Goal: Task Accomplishment & Management: Manage account settings

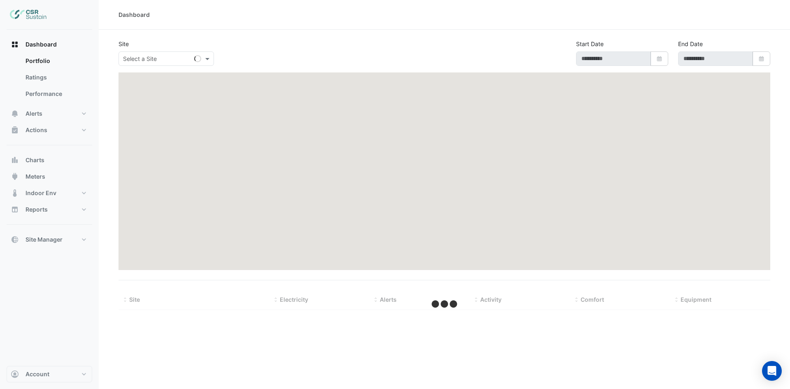
type input "**********"
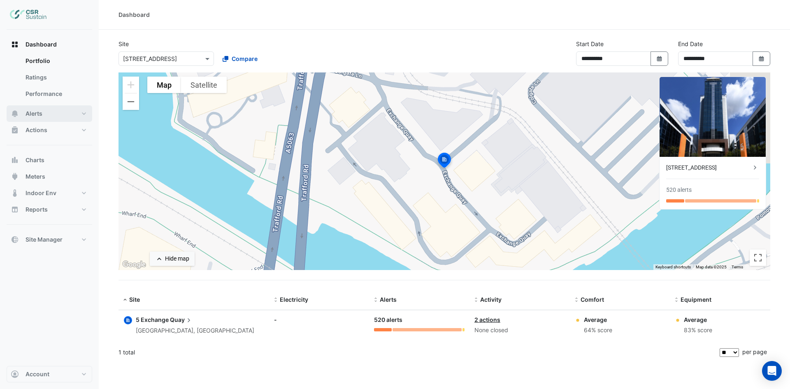
click at [45, 112] on button "Alerts" at bounding box center [50, 113] width 86 height 16
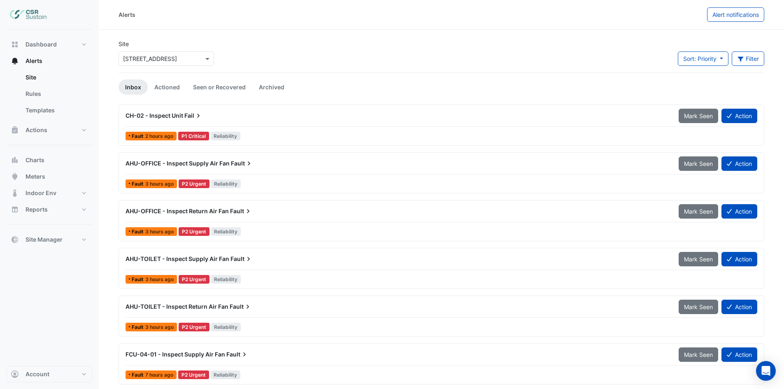
click at [180, 61] on input "text" at bounding box center [158, 59] width 70 height 9
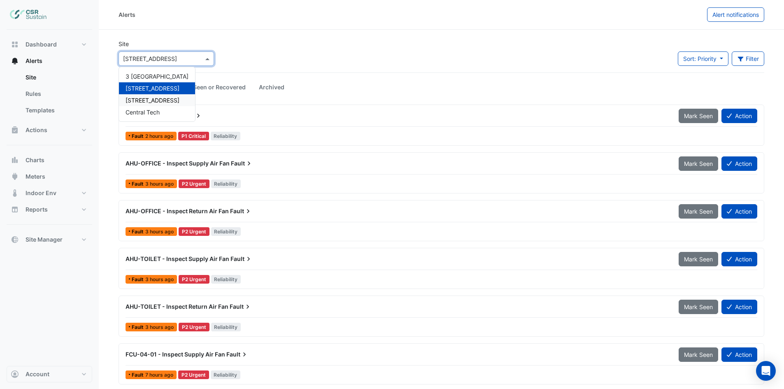
click at [149, 100] on span "8 Exchange Quay" at bounding box center [153, 100] width 54 height 7
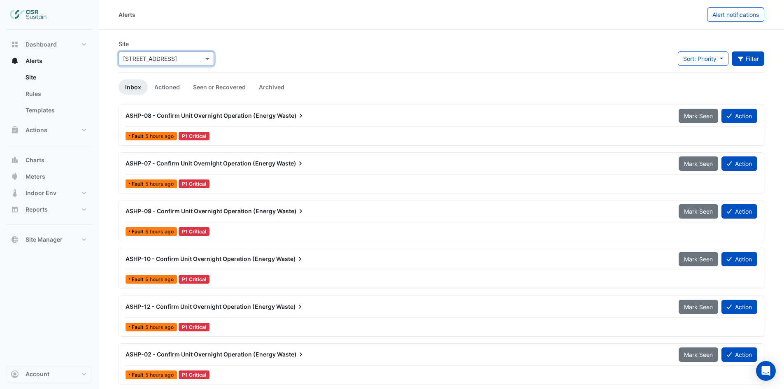
click at [759, 59] on button "Filter" at bounding box center [748, 58] width 33 height 14
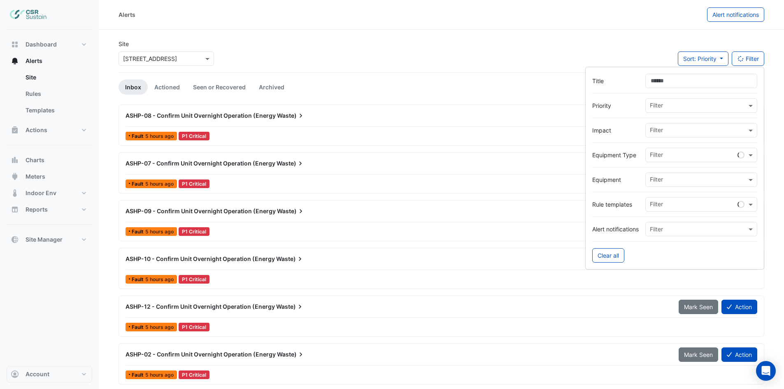
click at [723, 128] on input "text" at bounding box center [698, 131] width 97 height 9
click at [666, 159] on span "Energy" at bounding box center [662, 159] width 19 height 7
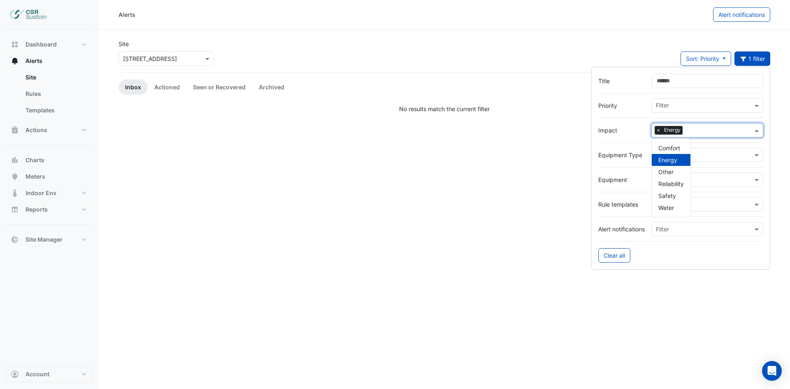
click at [380, 42] on div "Site × 8 Exchange Quay Sort: Priority Priority Updated 1 filter" at bounding box center [445, 56] width 662 height 33
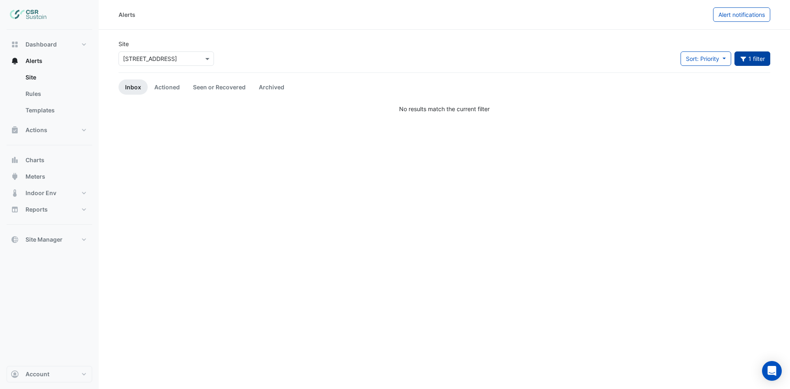
click at [754, 59] on button "Impact: Energy 1 filter" at bounding box center [753, 58] width 36 height 14
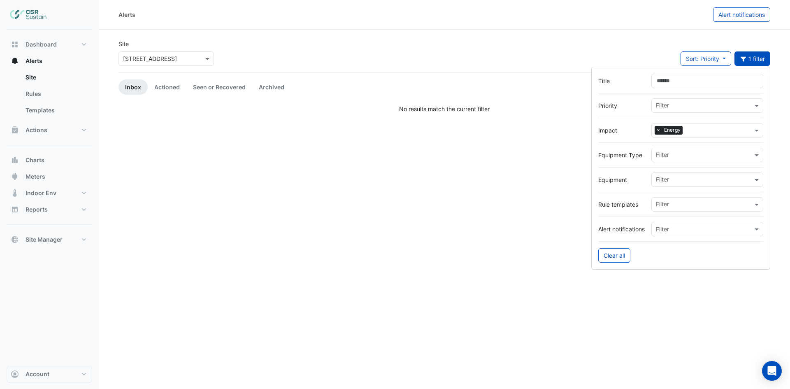
click at [661, 131] on span "×" at bounding box center [658, 130] width 7 height 8
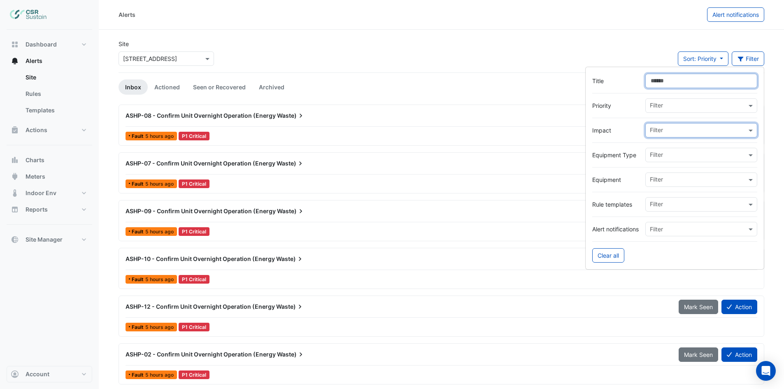
click at [677, 84] on input "Title" at bounding box center [702, 81] width 112 height 14
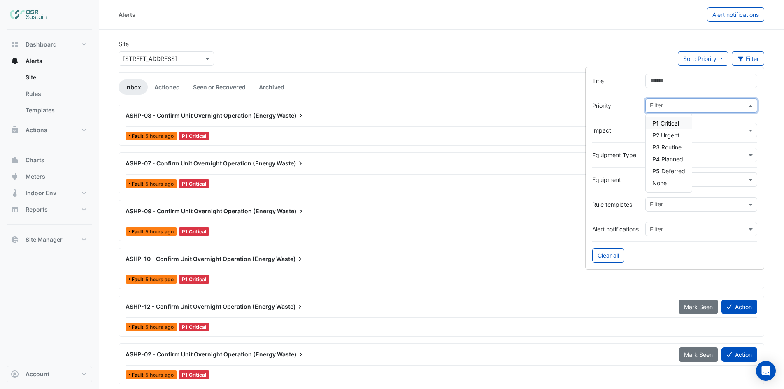
click at [676, 106] on input "text" at bounding box center [698, 106] width 97 height 9
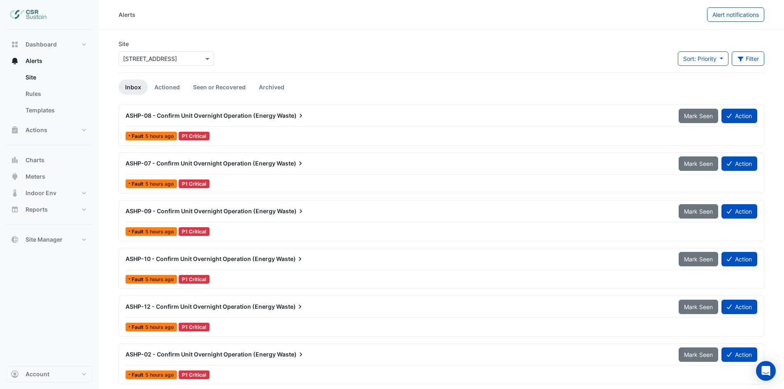
click at [201, 116] on span "ASHP-08 - Confirm Unit Overnight Operation (Energy" at bounding box center [201, 115] width 150 height 7
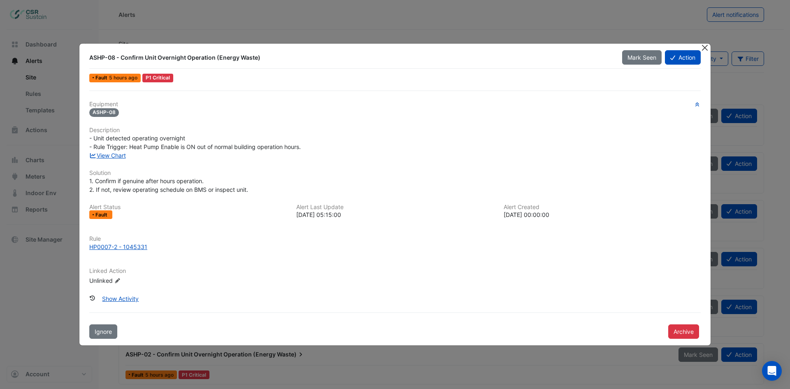
click at [705, 49] on button "Close" at bounding box center [705, 48] width 9 height 9
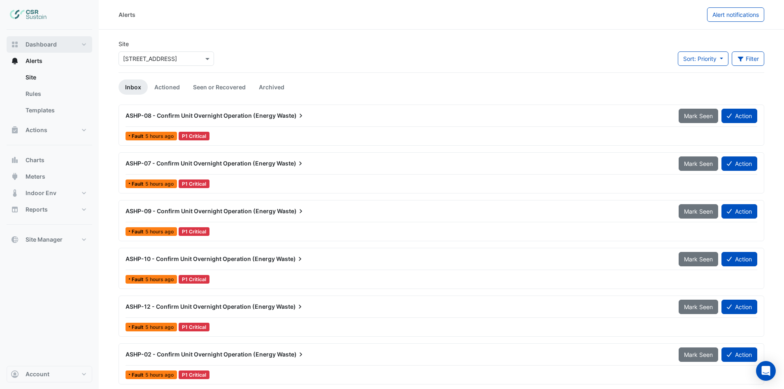
click at [41, 48] on span "Dashboard" at bounding box center [41, 44] width 31 height 8
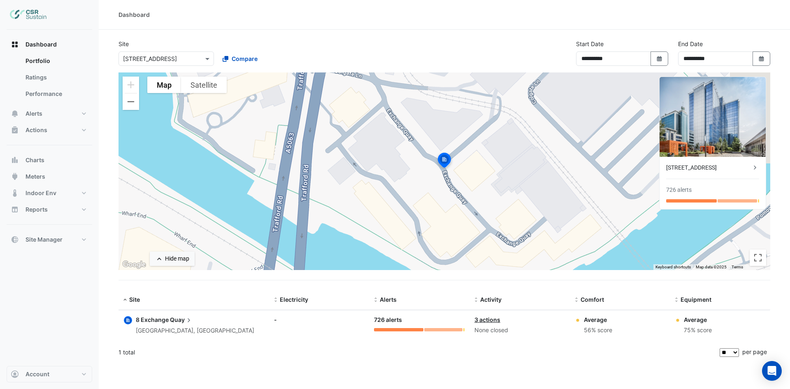
click at [175, 54] on div "× 8 Exchange Quay" at bounding box center [167, 58] width 96 height 14
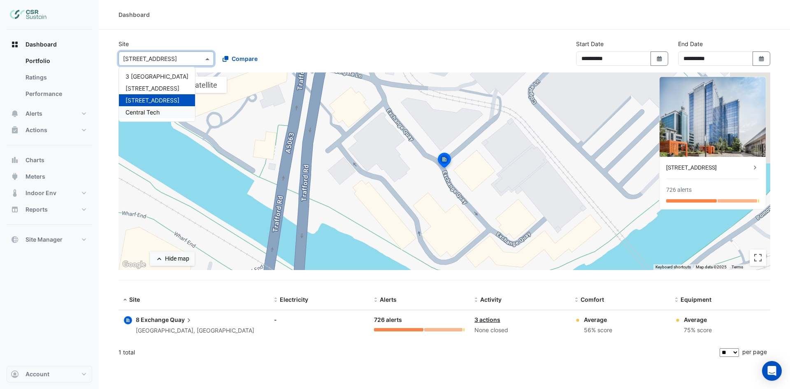
click at [148, 113] on span "Central Tech" at bounding box center [143, 112] width 34 height 7
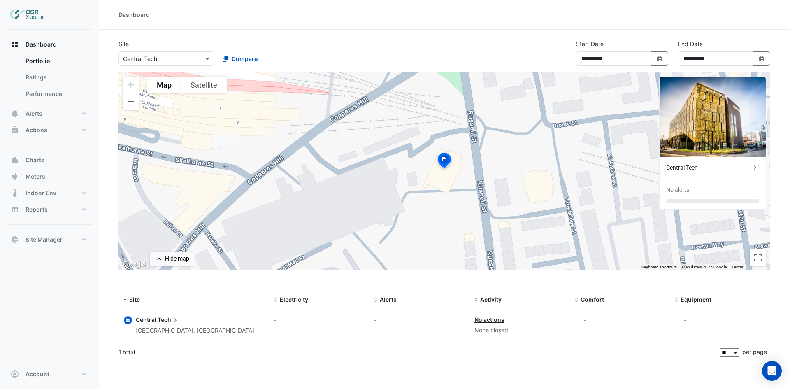
click at [721, 169] on div "Central Tech" at bounding box center [709, 167] width 85 height 9
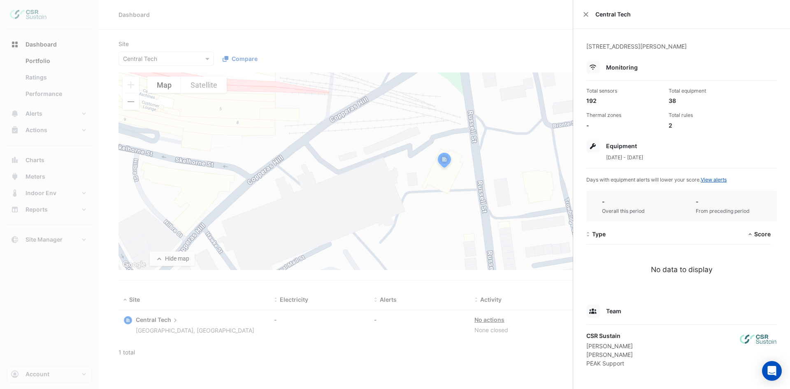
click at [399, 65] on ngb-offcanvas-backdrop at bounding box center [395, 194] width 790 height 389
